Goal: Use online tool/utility: Utilize a website feature to perform a specific function

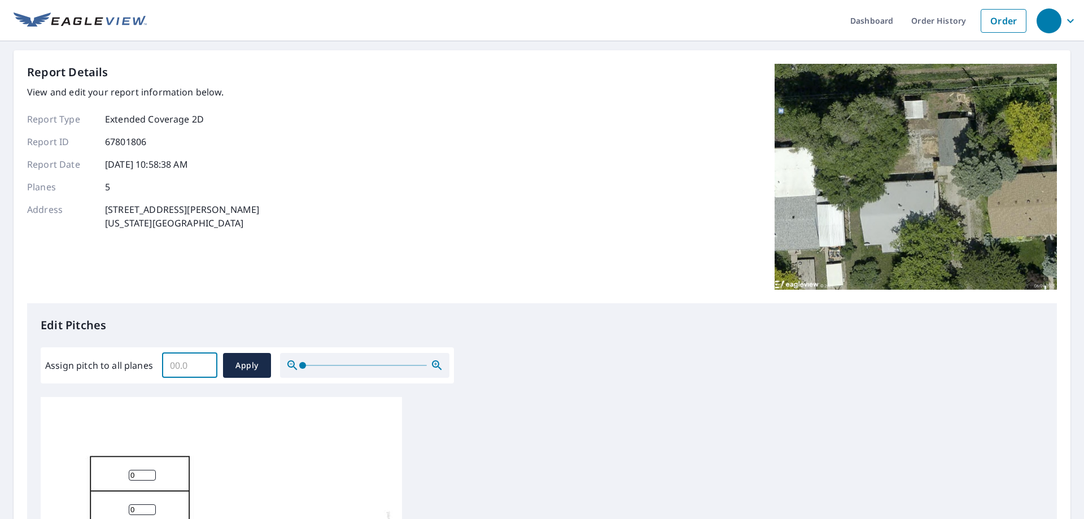
click at [197, 366] on input "Assign pitch to all planes" at bounding box center [189, 366] width 55 height 32
type input "4"
click at [259, 364] on span "Apply" at bounding box center [247, 366] width 30 height 14
type input "4"
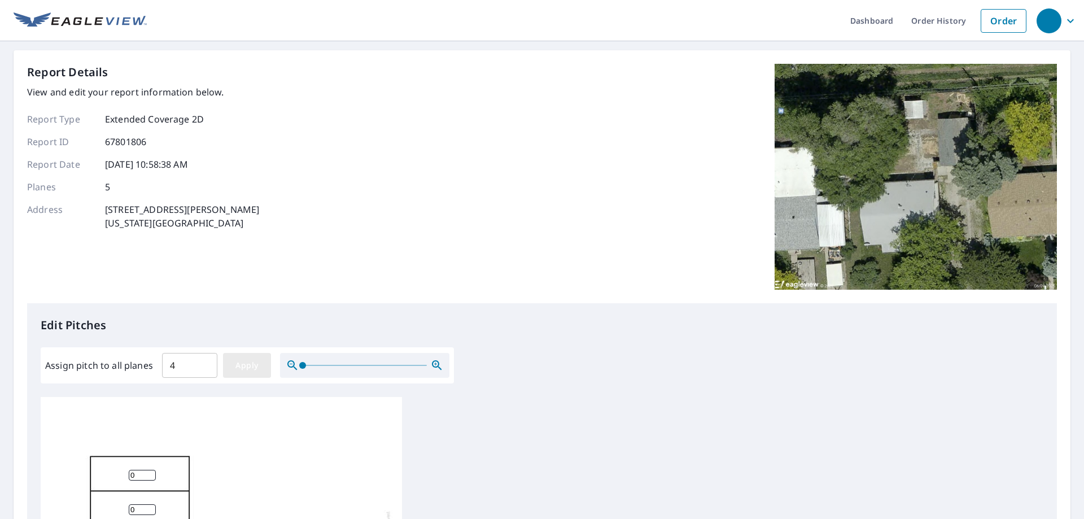
type input "4"
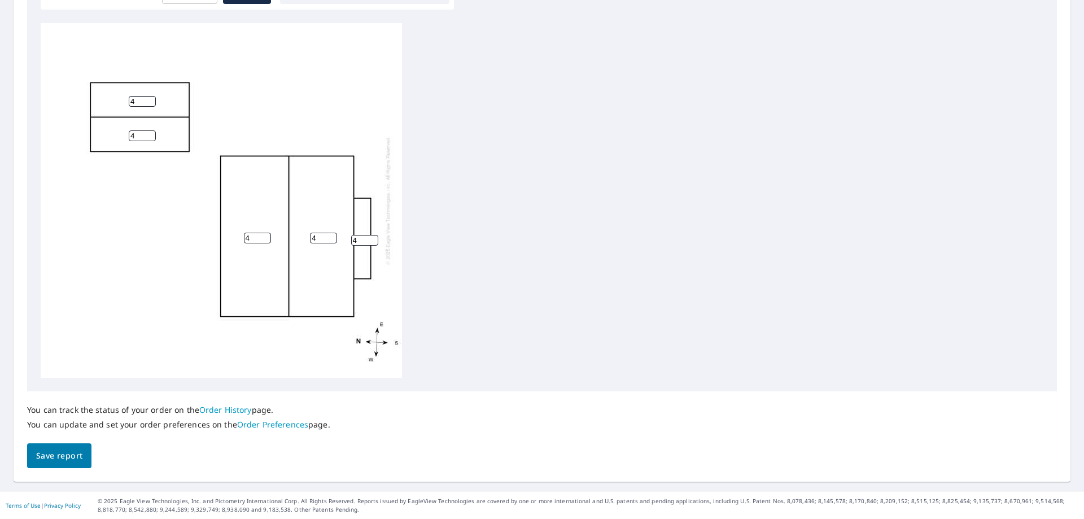
scroll to position [374, 0]
click at [73, 459] on span "Save report" at bounding box center [59, 455] width 46 height 14
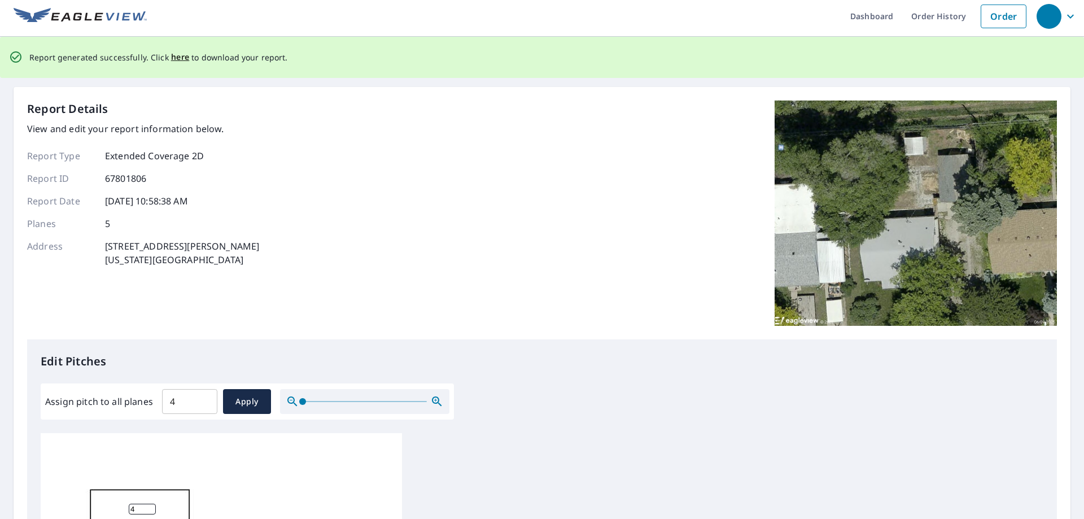
scroll to position [0, 0]
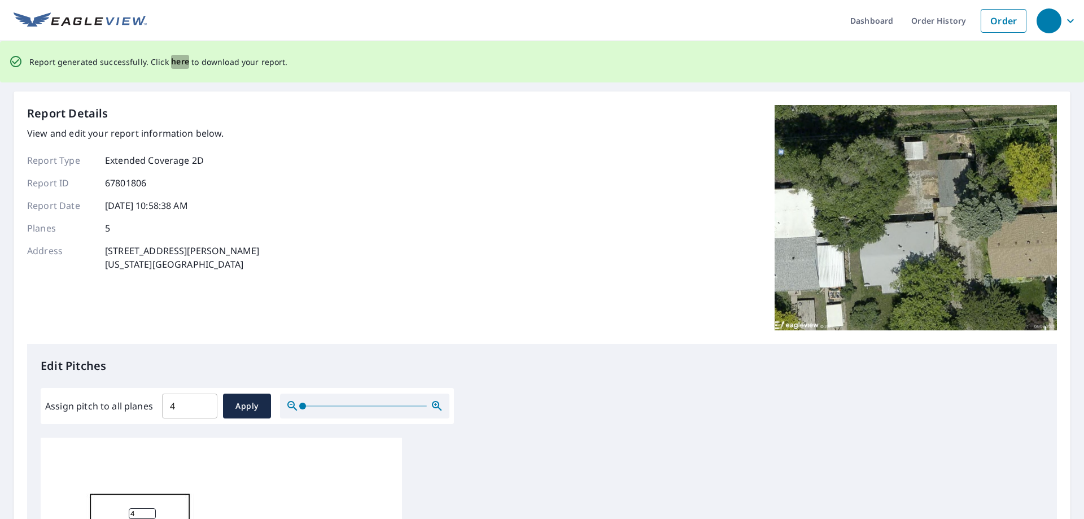
click at [173, 66] on span "here" at bounding box center [180, 62] width 19 height 14
